Goal: Task Accomplishment & Management: Manage account settings

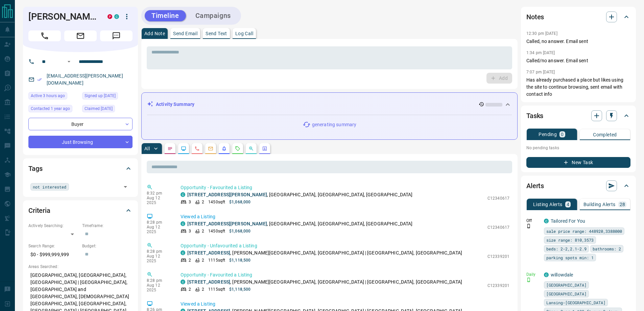
click at [46, 77] on div "harrietcooper@rogers.com" at bounding box center [80, 79] width 104 height 18
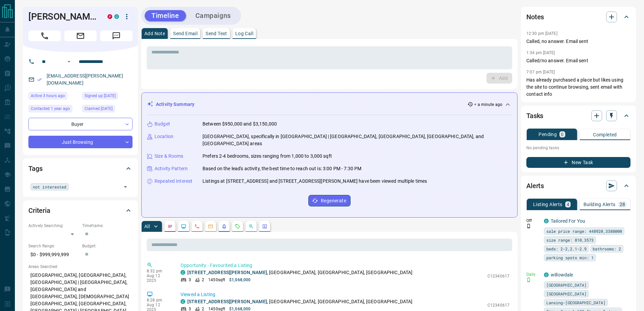
drag, startPoint x: 410, startPoint y: 171, endPoint x: 307, endPoint y: 9, distance: 192.2
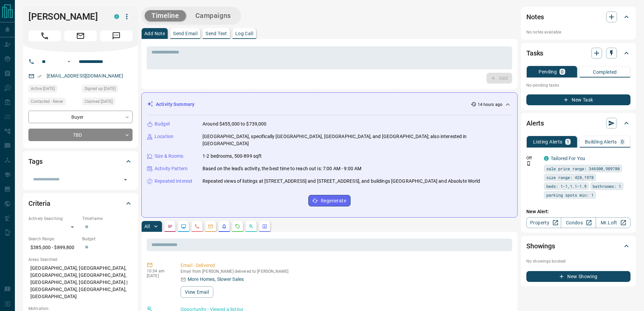
scroll to position [268, 0]
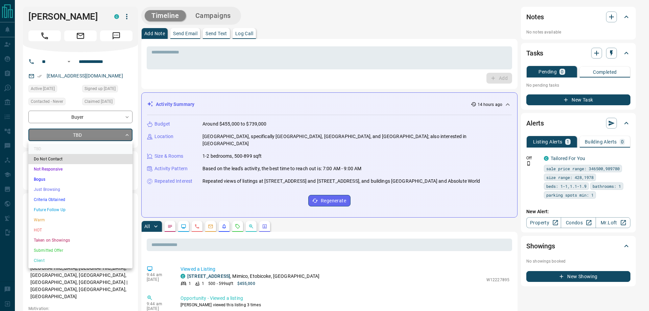
click at [70, 262] on li "Client" at bounding box center [80, 260] width 104 height 10
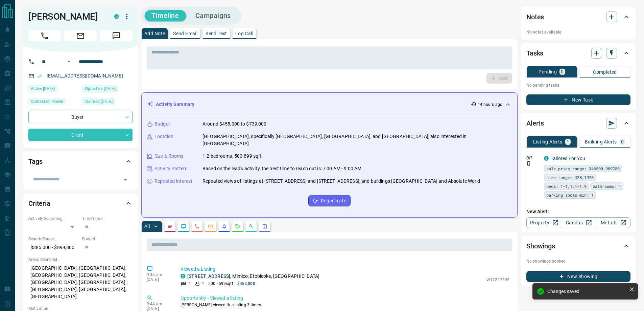
type input "**"
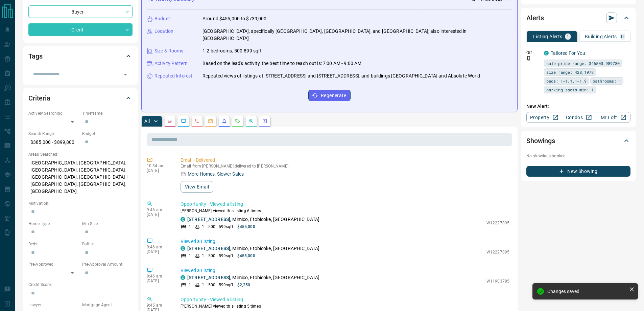
scroll to position [0, 0]
